Goal: Ask a question

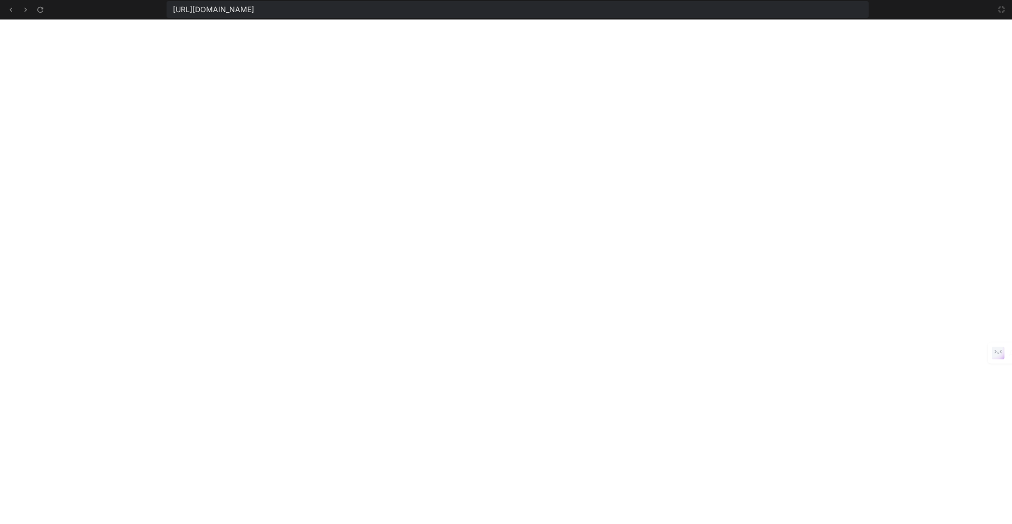
scroll to position [1223, 0]
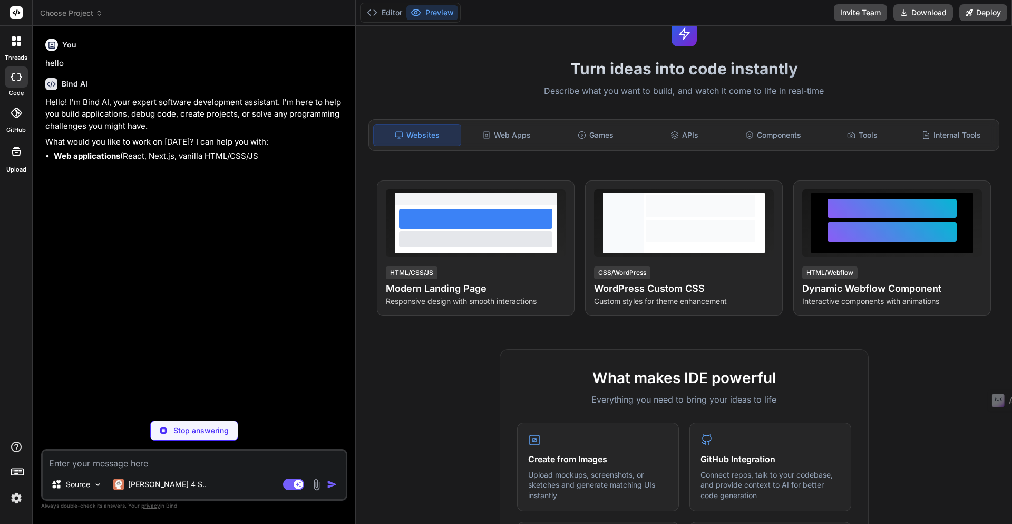
scroll to position [90, 0]
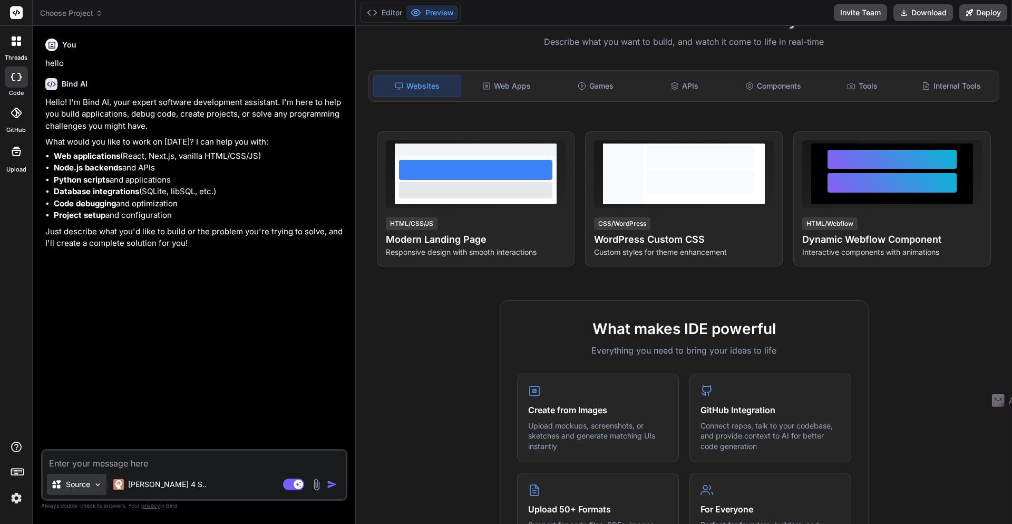
click at [99, 486] on img at bounding box center [97, 484] width 9 height 9
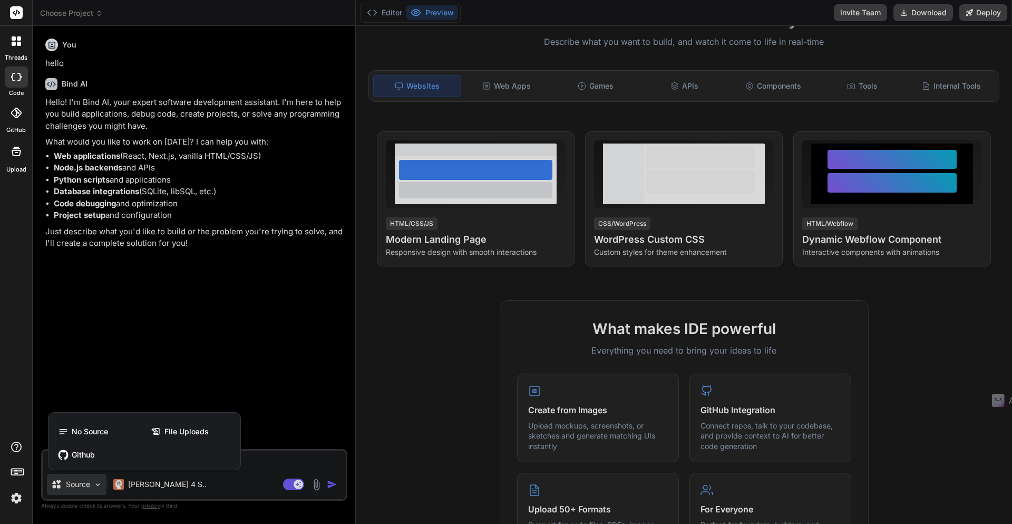
click at [256, 360] on div at bounding box center [506, 262] width 1012 height 524
type textarea "x"
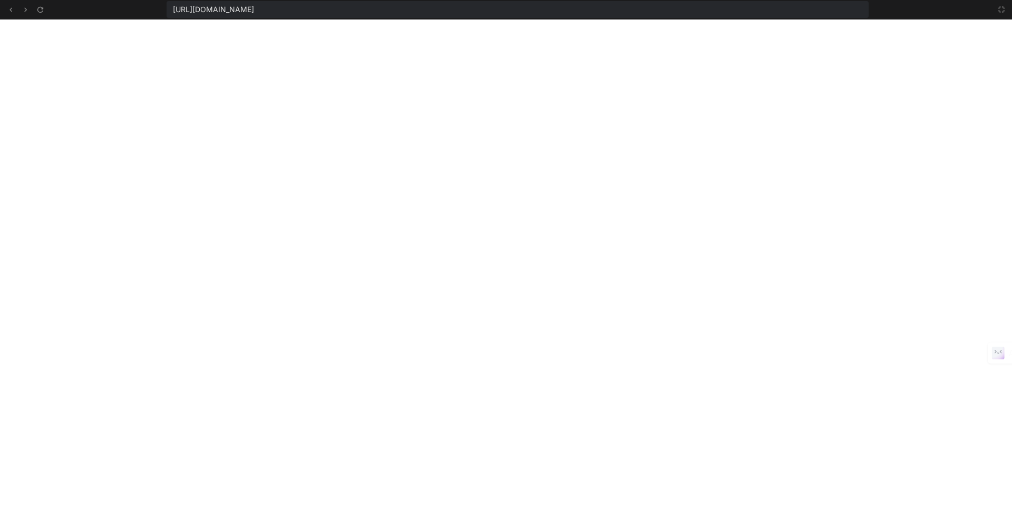
scroll to position [1223, 0]
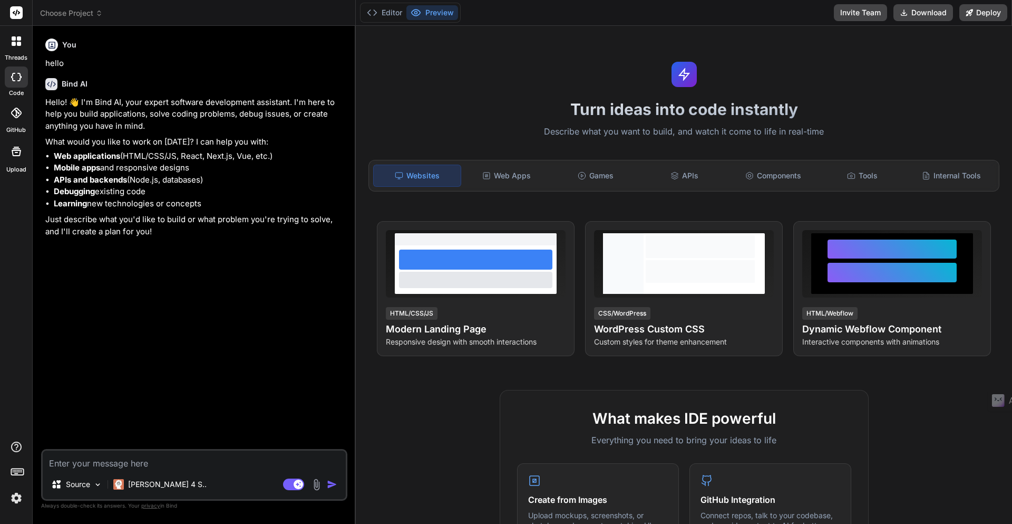
click at [17, 46] on div at bounding box center [16, 41] width 22 height 22
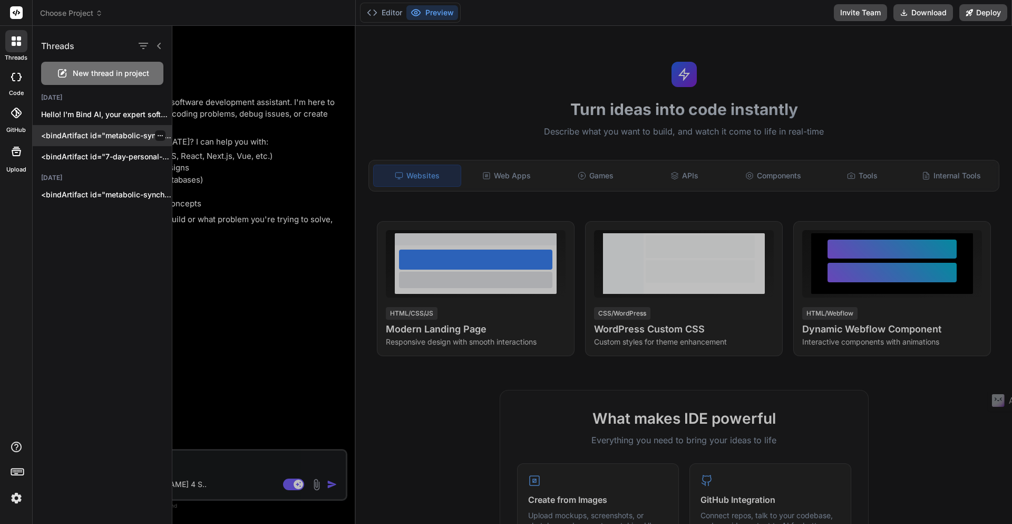
click at [85, 137] on p "<bindArtifact id="metabolic-synchrony-website" title="Metabolic Synchrony Bluep…" at bounding box center [106, 135] width 131 height 11
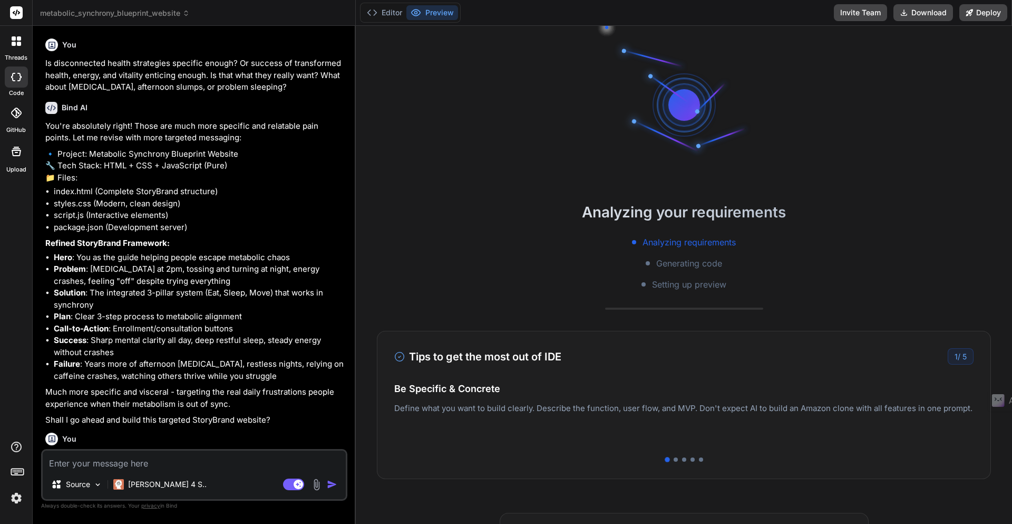
click at [888, 406] on div "Easy Deployment Deploy your Next.js and React projects to Vercel. For Node.js b…" at bounding box center [683, 415] width 579 height 46
click at [676, 460] on div at bounding box center [676, 459] width 4 height 4
click at [685, 461] on div "Tips to get the most out of IDE 2 / 5 Be Specific & Concrete Define what you wa…" at bounding box center [684, 405] width 614 height 148
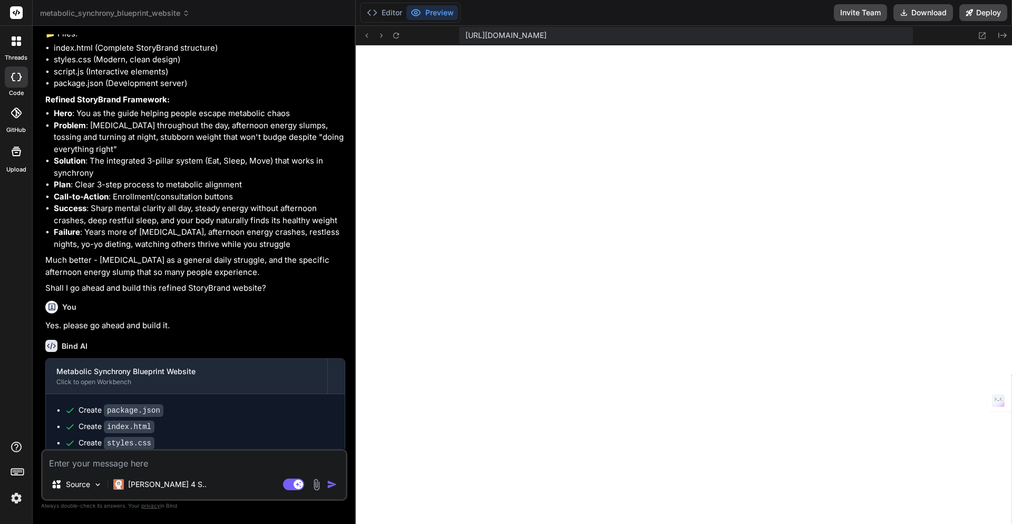
scroll to position [1304, 0]
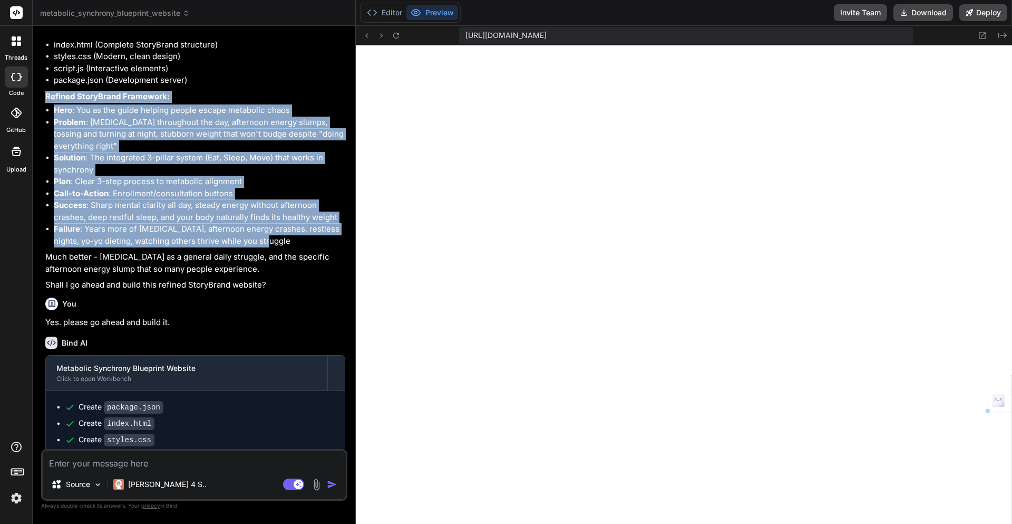
drag, startPoint x: 46, startPoint y: 192, endPoint x: 275, endPoint y: 338, distance: 271.9
click at [275, 291] on div "You're absolutely right! Let me correct that: 🔹 Project: Metabolic Synchrony Bl…" at bounding box center [195, 138] width 300 height 306
copy div "Refined StoryBrand Framework: Hero : You as the guide helping people escape met…"
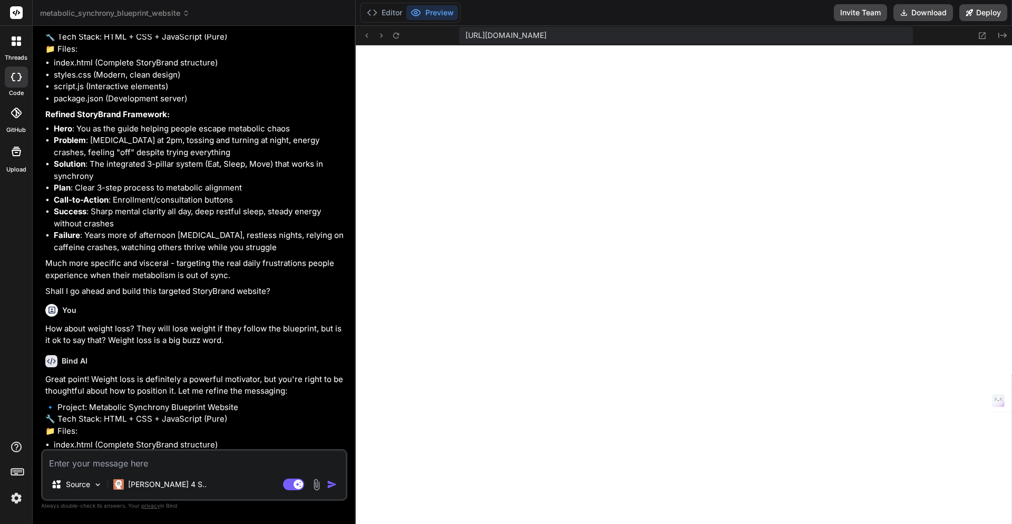
scroll to position [0, 0]
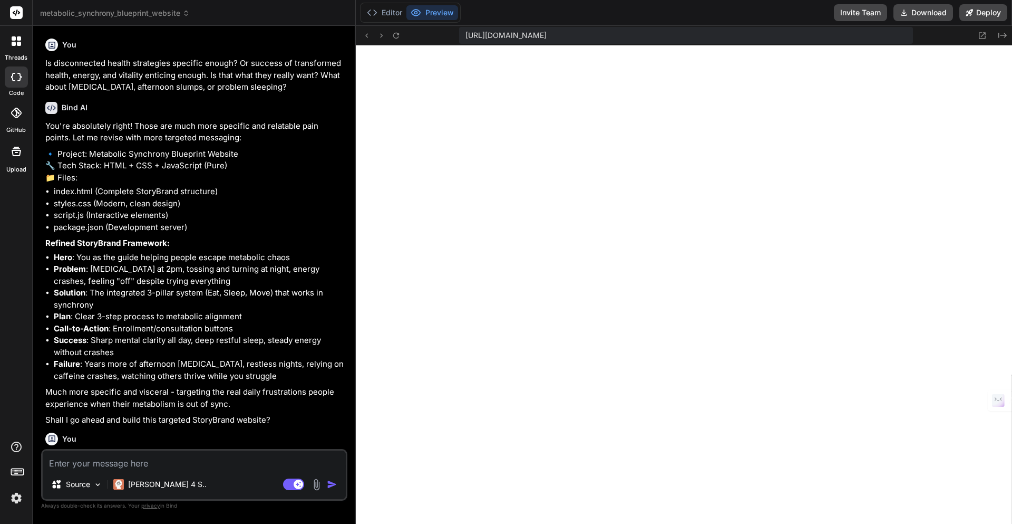
click at [15, 44] on icon at bounding box center [14, 44] width 4 height 4
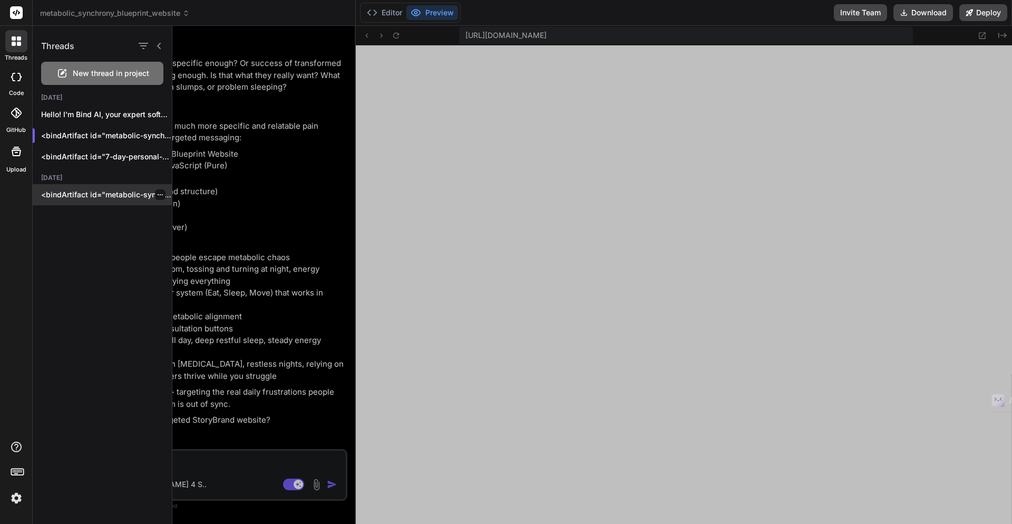
click at [84, 191] on p "<bindArtifact id="metabolic-synchrony-homepage" title="Metabolic Synchrony Blue…" at bounding box center [106, 194] width 131 height 11
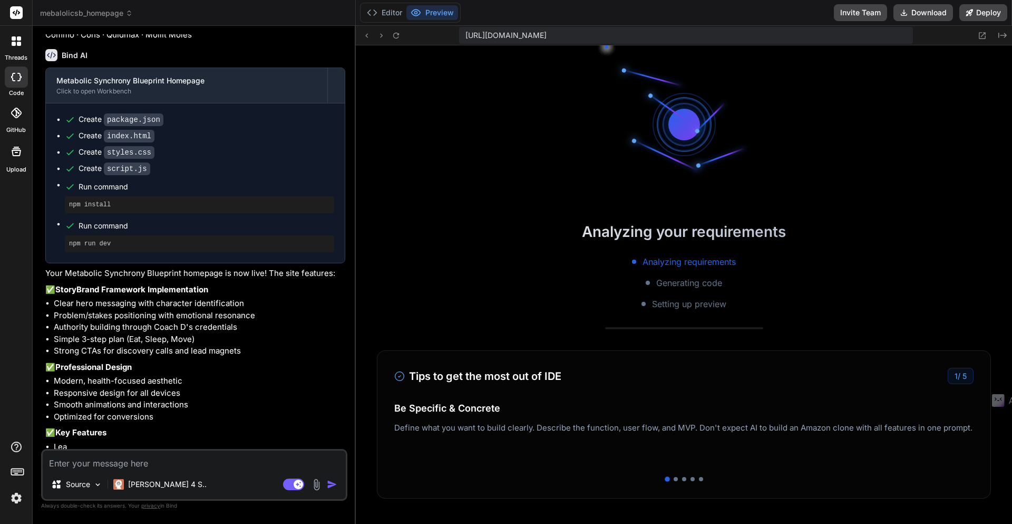
scroll to position [938, 0]
type textarea "x"
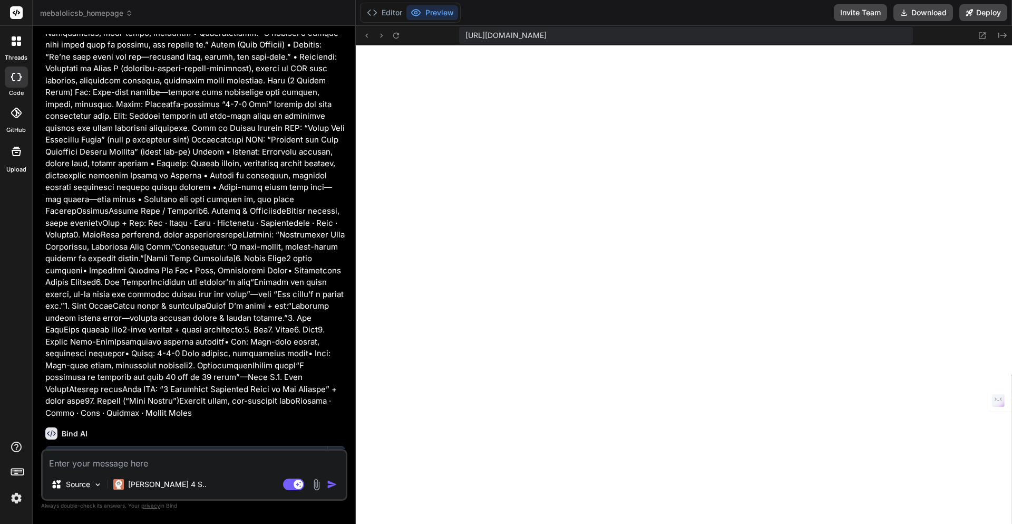
scroll to position [0, 0]
